Goal: Book appointment/travel/reservation

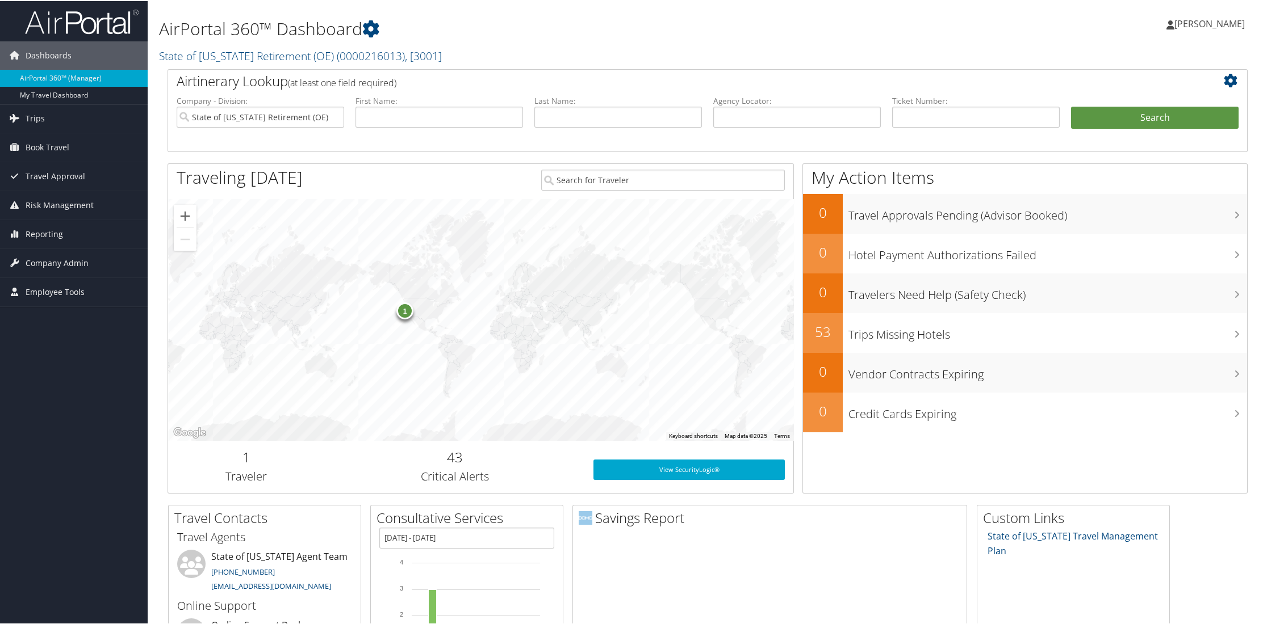
click at [405, 309] on div "1" at bounding box center [404, 309] width 17 height 17
click at [508, 332] on div "1 [PERSON_NAME] [GEOGRAPHIC_DATA], [GEOGRAPHIC_DATA]" at bounding box center [480, 318] width 625 height 241
click at [522, 233] on button "Close" at bounding box center [535, 237] width 27 height 27
click at [56, 144] on span "Book Travel" at bounding box center [48, 146] width 44 height 28
click at [69, 185] on link "Book/Manage Online Trips" at bounding box center [74, 186] width 148 height 17
